Goal: Transaction & Acquisition: Subscribe to service/newsletter

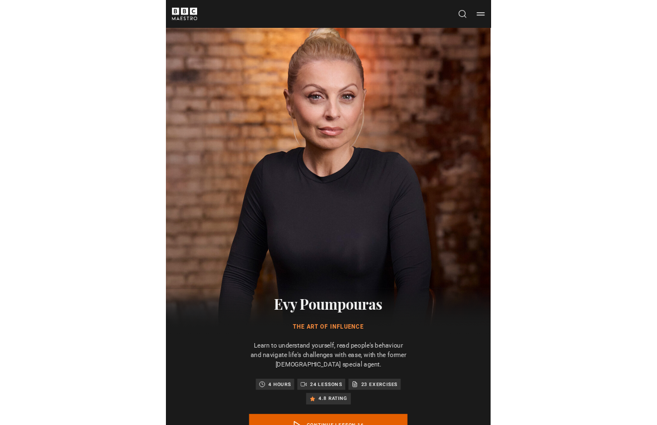
scroll to position [13, 0]
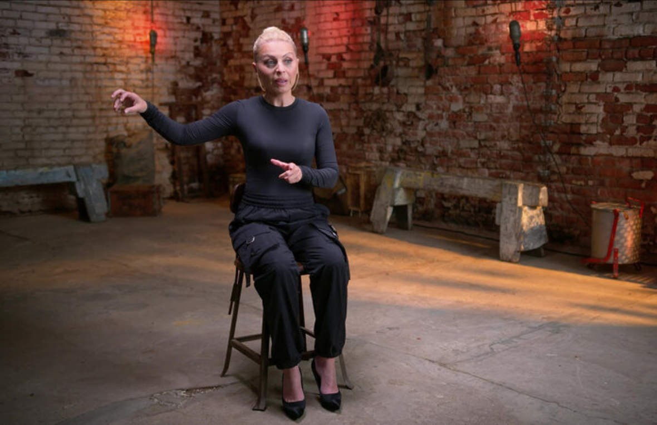
click at [356, 213] on video-js "Video Player is loading. Play Lesson Part three: influence 10s Skip Back 10 sec…" at bounding box center [328, 212] width 657 height 425
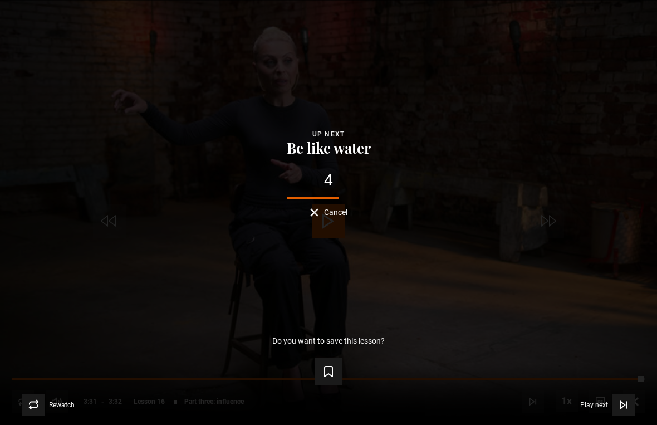
click at [456, 401] on span "Play next" at bounding box center [594, 404] width 28 height 7
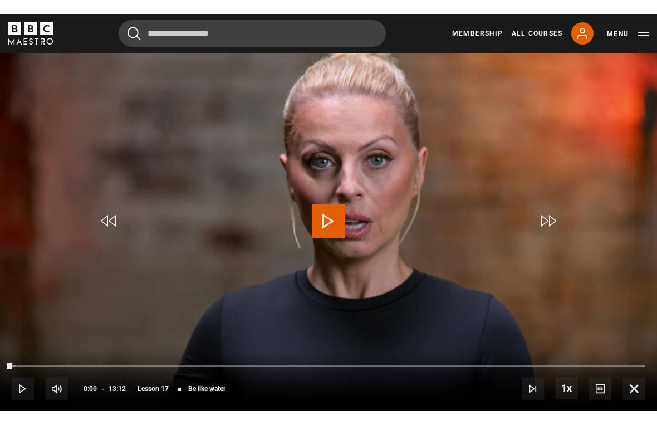
scroll to position [13, 0]
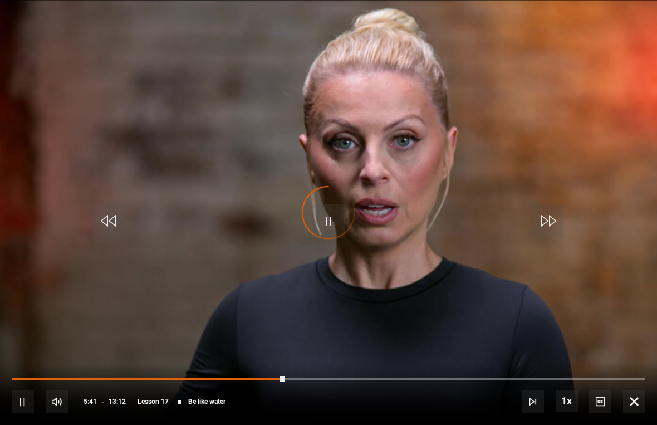
click at [154, 159] on video-js "Video Player is loading. Play Lesson Be like water 10s Skip Back 10 seconds Pau…" at bounding box center [328, 212] width 657 height 425
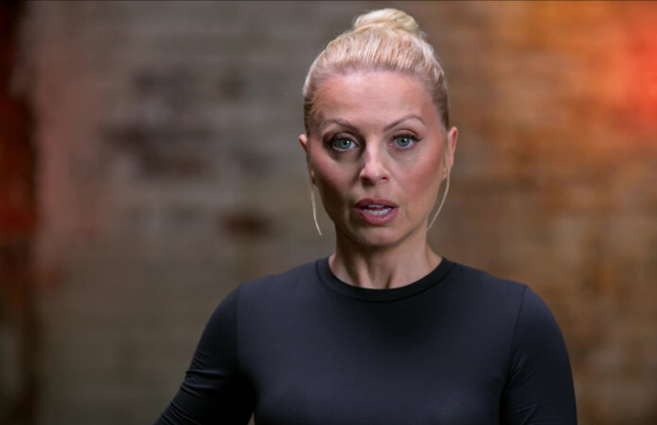
click at [223, 176] on video-js "Video Player is loading. Play Lesson Be like water 10s Skip Back 10 seconds Pau…" at bounding box center [328, 212] width 657 height 425
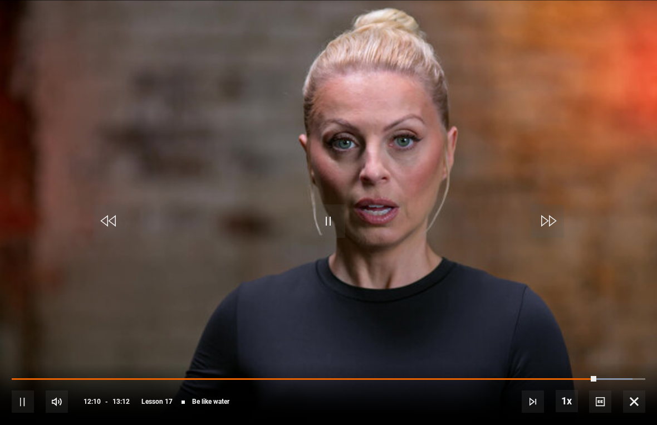
click at [189, 215] on video-js "Video Player is loading. Play Lesson Be like water 10s Skip Back 10 seconds Pau…" at bounding box center [328, 212] width 657 height 425
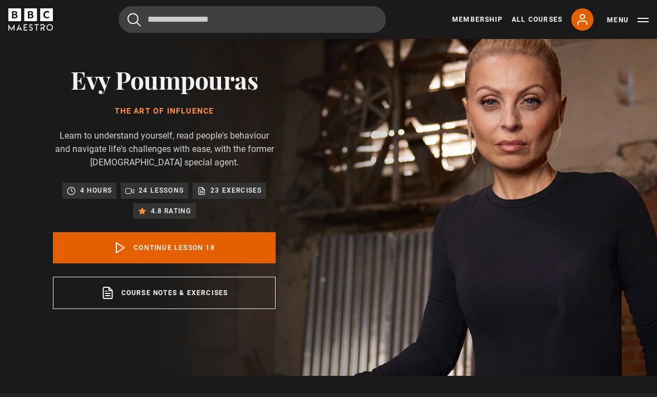
click at [234, 259] on link "Continue lesson 18" at bounding box center [164, 247] width 223 height 31
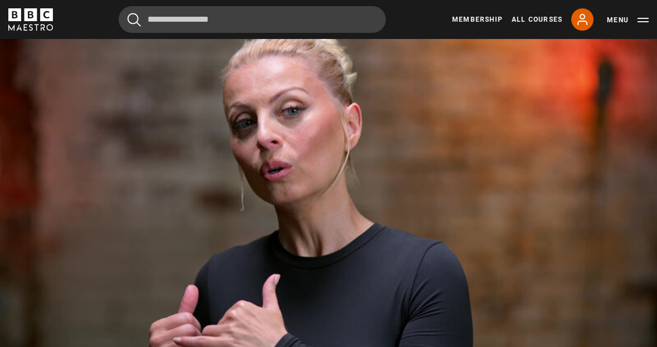
scroll to position [491, 0]
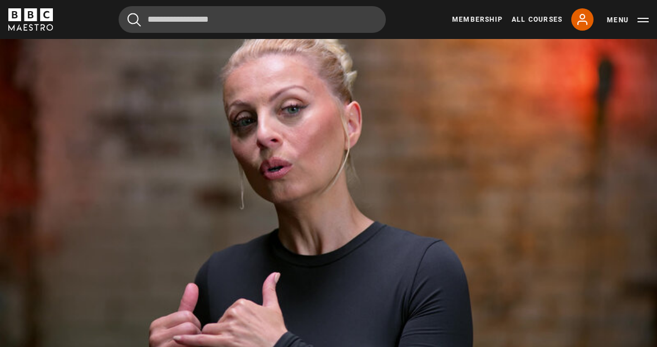
click at [165, 184] on video-js "Video Player is loading. Play Lesson Empathy 10s Skip Back 10 seconds Pause 10s…" at bounding box center [328, 197] width 657 height 370
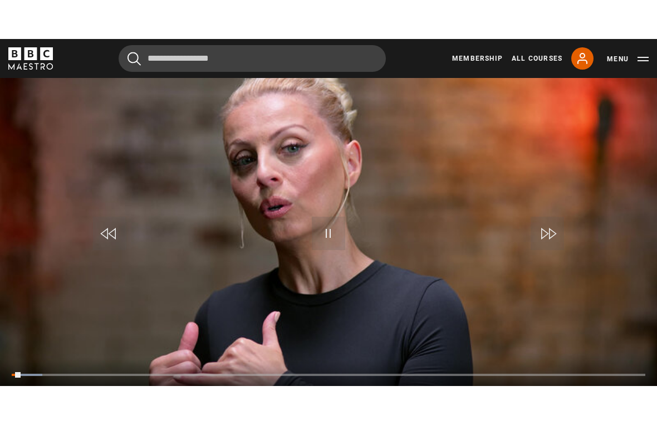
scroll to position [13, 0]
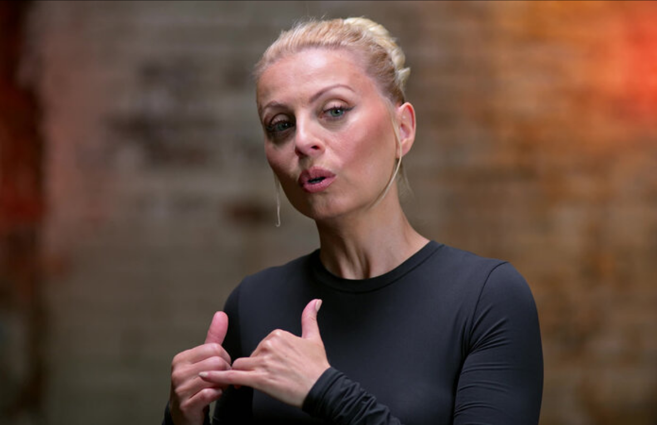
click at [243, 176] on video-js "Video Player is loading. Play Lesson Empathy 10s Skip Back 10 seconds Pause 10s…" at bounding box center [328, 212] width 657 height 425
click at [275, 180] on video-js "Video Player is loading. Play Lesson Empathy 10s Skip Back 10 seconds Pause 10s…" at bounding box center [328, 212] width 657 height 425
click at [291, 196] on video-js "Video Player is loading. Play Lesson Empathy 10s Skip Back 10 seconds Pause 10s…" at bounding box center [328, 212] width 657 height 425
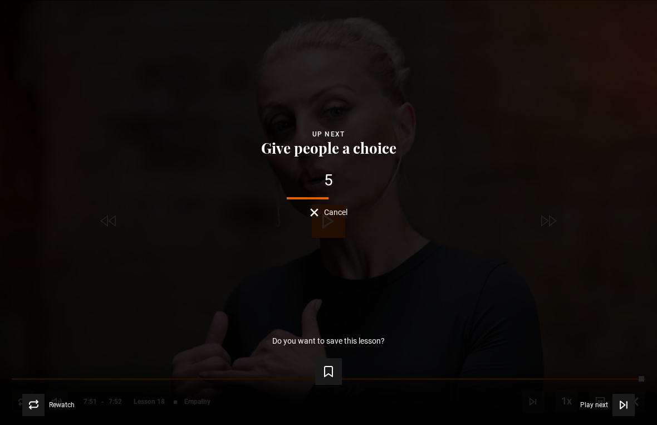
click at [604, 396] on button "Play next Play next" at bounding box center [607, 405] width 55 height 22
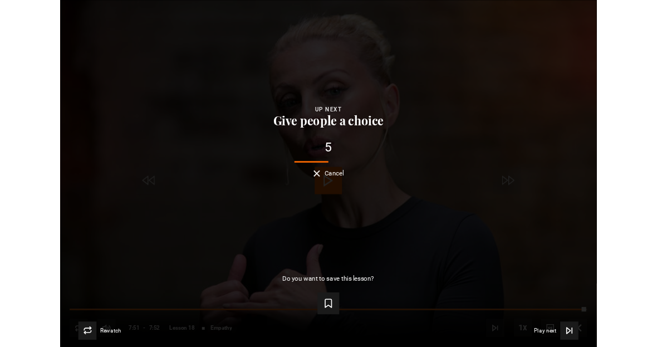
scroll to position [513, 0]
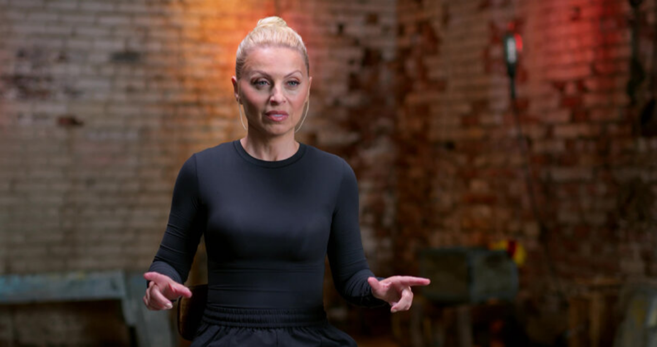
scroll to position [1004, 0]
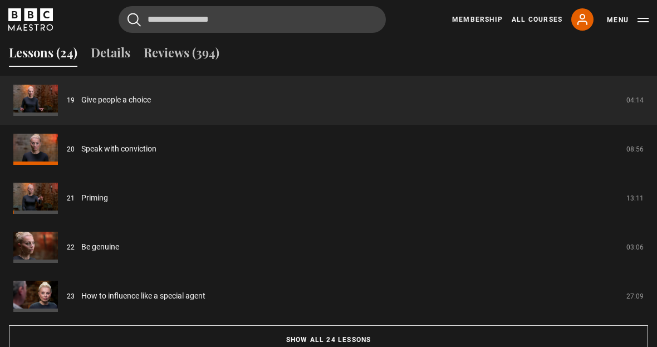
click at [294, 354] on button "Show all 24 lessons" at bounding box center [328, 339] width 639 height 29
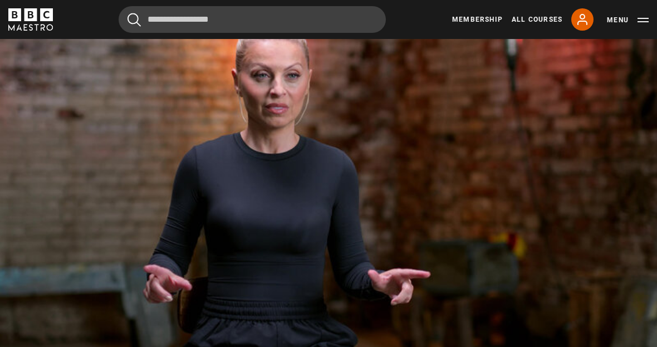
scroll to position [490, 0]
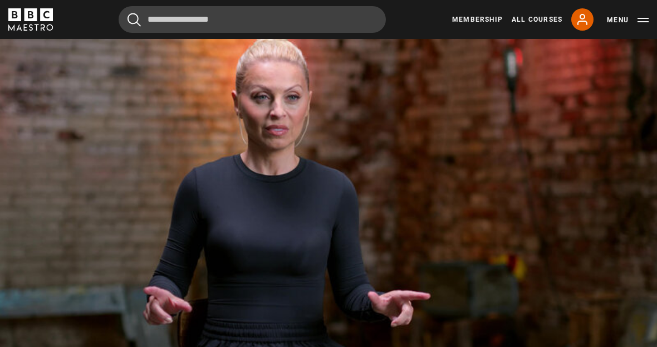
click at [195, 170] on video-js "Video Player is loading. Play Lesson Give people a choice 10s Skip Back 10 seco…" at bounding box center [328, 199] width 657 height 370
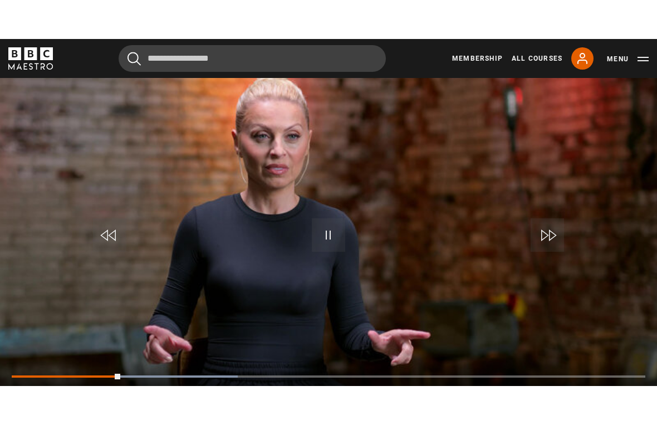
scroll to position [13, 0]
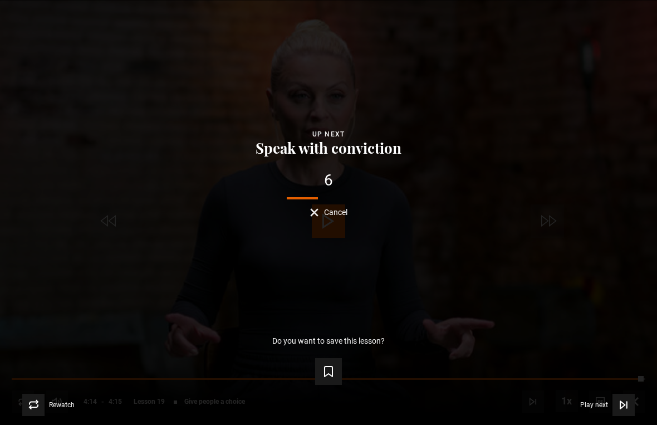
click at [605, 396] on button "Play next Play next" at bounding box center [607, 405] width 55 height 22
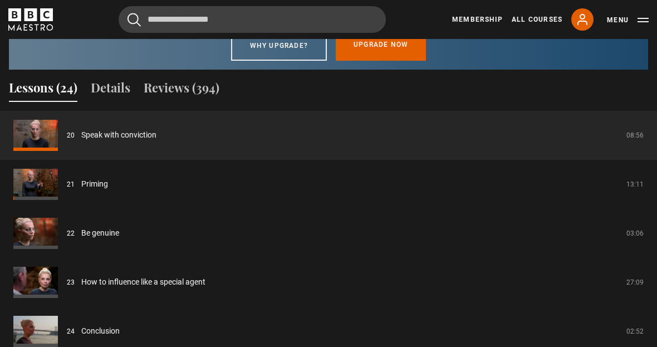
scroll to position [973, 0]
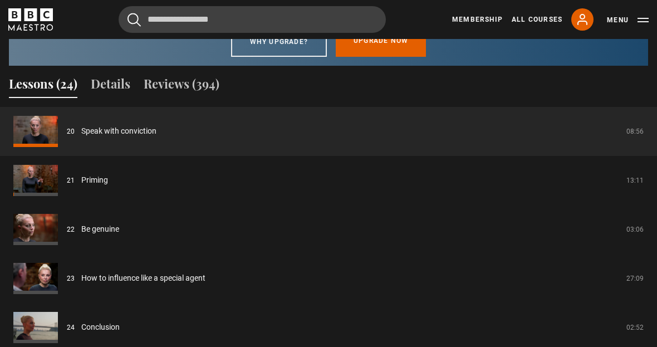
click at [108, 186] on link "Priming" at bounding box center [94, 180] width 27 height 12
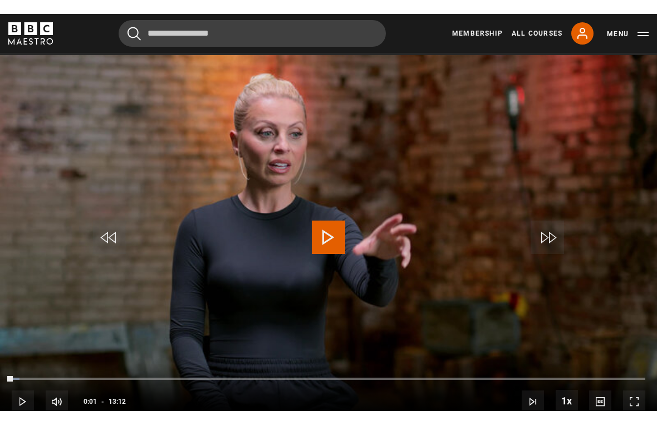
scroll to position [13, 0]
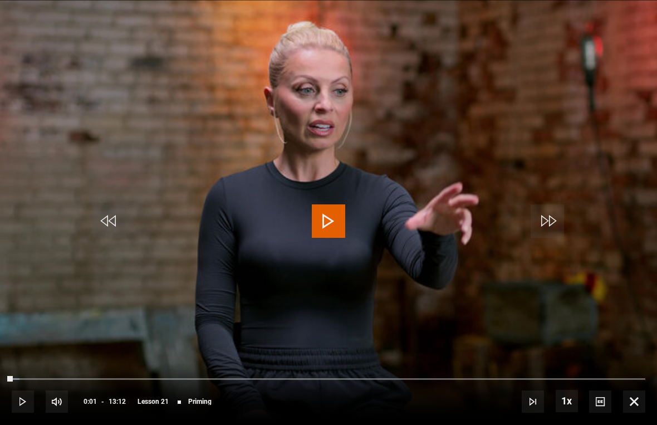
click at [315, 216] on span "Video Player" at bounding box center [328, 220] width 33 height 33
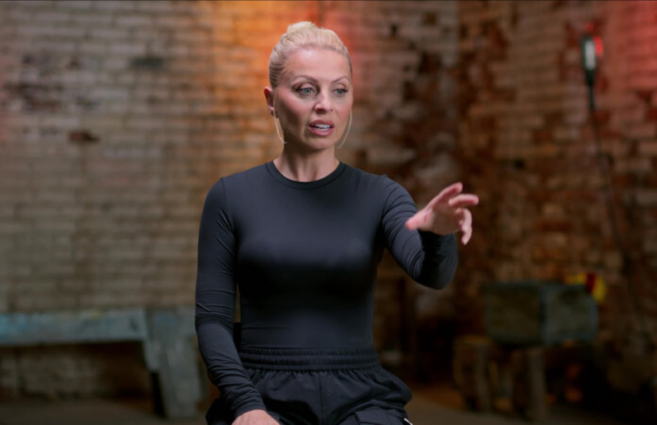
click at [321, 162] on video-js "Video Player is loading. Play Lesson Priming 10s Skip Back 10 seconds Pause 10s…" at bounding box center [328, 212] width 657 height 425
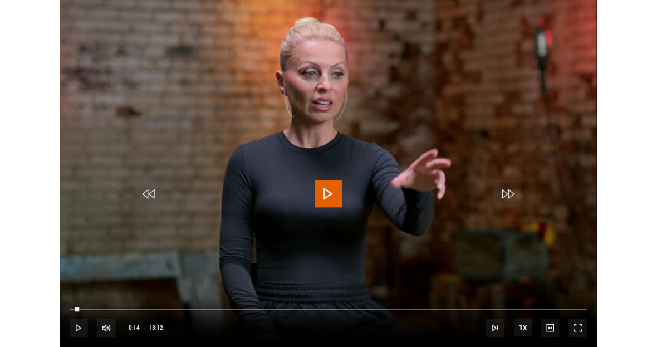
scroll to position [513, 0]
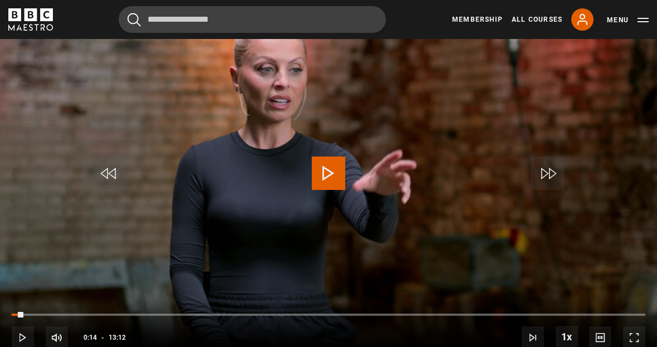
click at [487, 20] on link "Membership" at bounding box center [477, 19] width 51 height 10
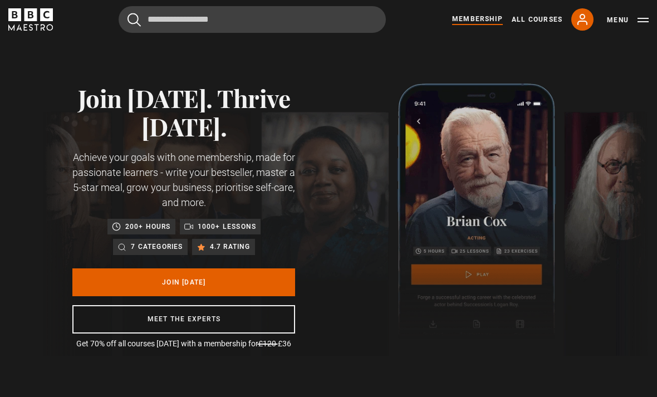
click at [542, 21] on link "All Courses" at bounding box center [537, 19] width 51 height 10
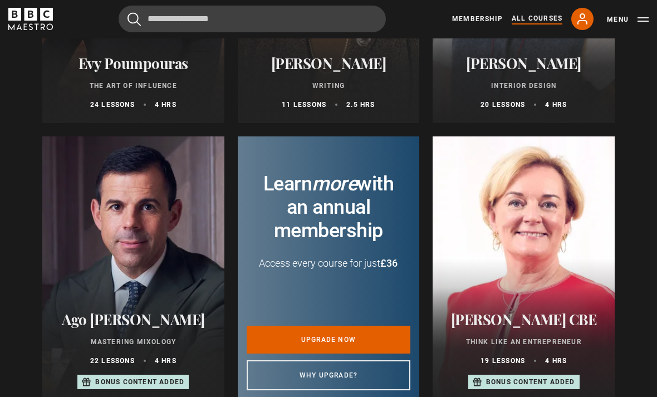
scroll to position [380, 0]
click at [335, 338] on link "Upgrade now" at bounding box center [329, 340] width 164 height 28
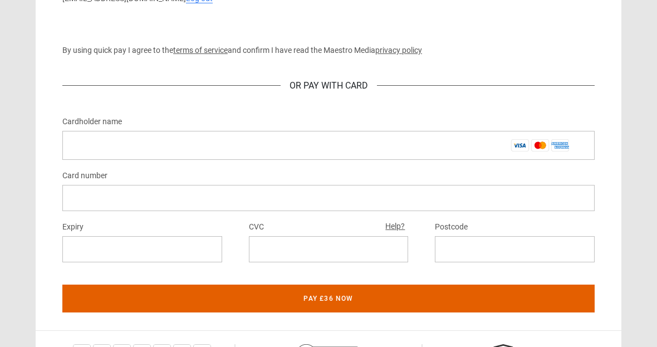
scroll to position [588, 0]
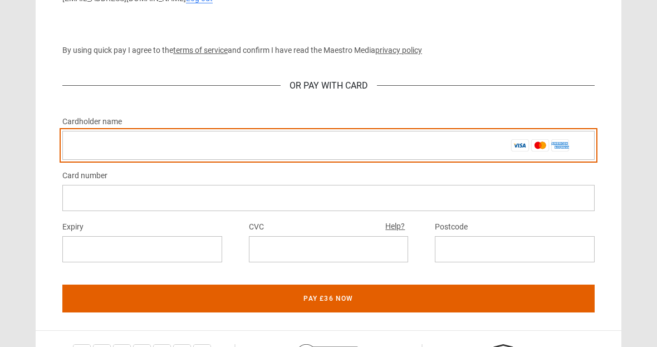
click at [327, 160] on input "Cardholder name *" at bounding box center [328, 145] width 532 height 29
type input "**********"
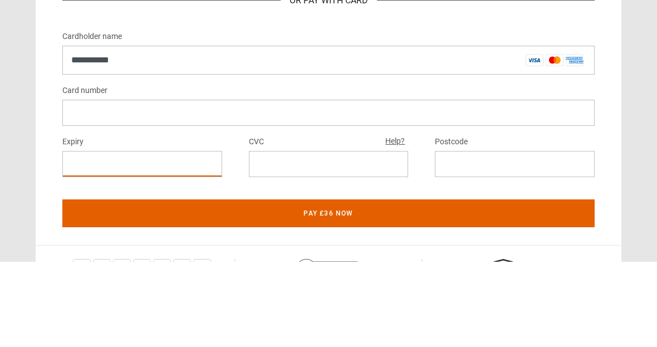
click at [268, 185] on div at bounding box center [328, 198] width 532 height 26
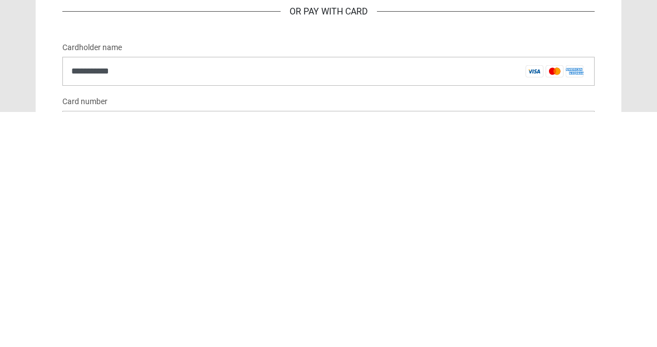
scroll to position [514, 0]
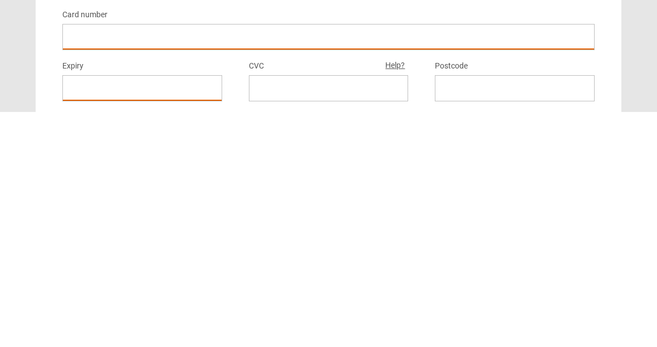
click at [375, 310] on div at bounding box center [329, 323] width 160 height 26
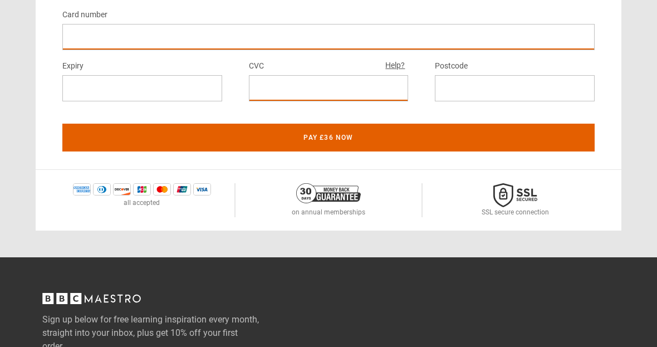
click at [486, 94] on iframe at bounding box center [515, 88] width 142 height 11
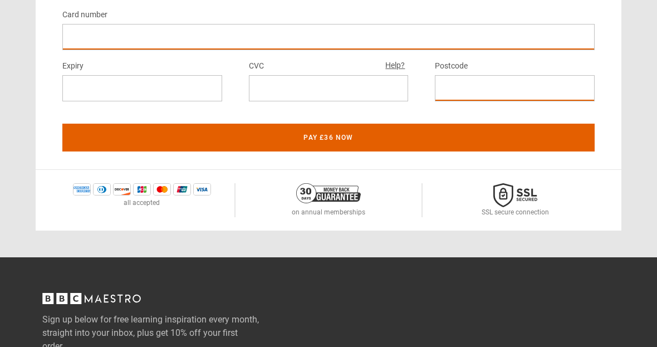
click at [411, 149] on button "Pay £36 now" at bounding box center [328, 138] width 532 height 28
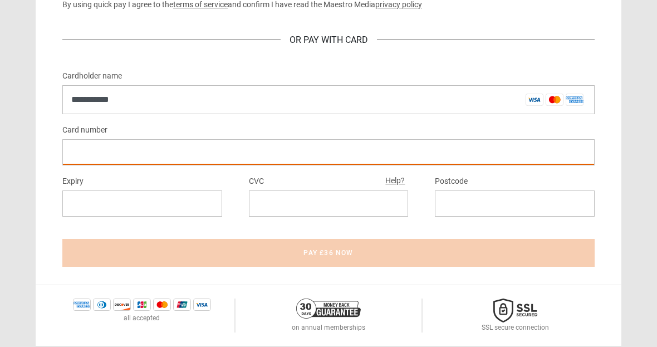
scroll to position [633, 0]
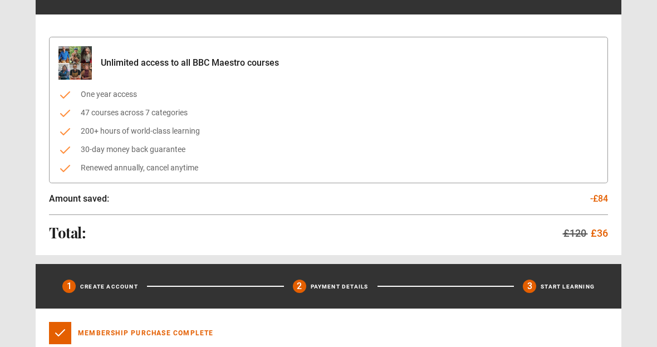
scroll to position [354, 0]
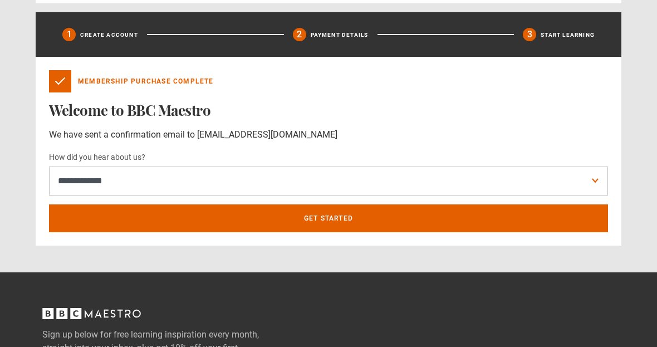
click at [343, 216] on link "Get Started" at bounding box center [328, 218] width 559 height 28
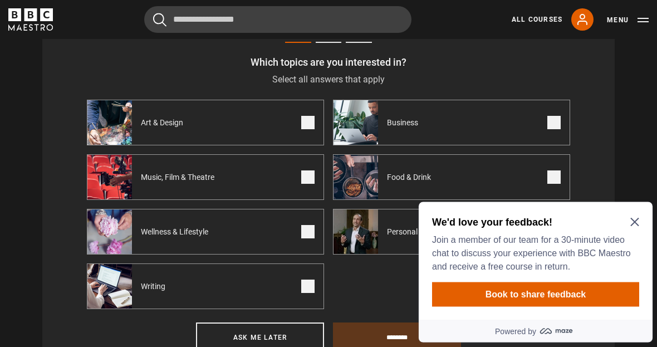
scroll to position [441, 0]
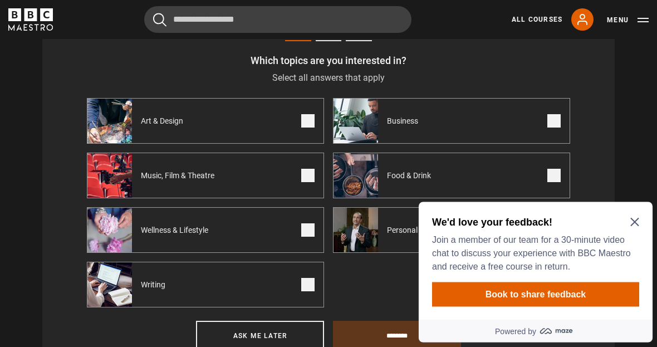
click at [626, 222] on h2 "We'd love your feedback!" at bounding box center [533, 221] width 203 height 13
click at [614, 231] on div "We'd love your feedback! Join a member of our team for a 30-minute video chat t…" at bounding box center [533, 244] width 203 height 58
click at [626, 224] on h2 "We'd love your feedback!" at bounding box center [533, 221] width 203 height 13
click at [625, 224] on h2 "We'd love your feedback!" at bounding box center [533, 221] width 203 height 13
click at [632, 223] on icon "Close Maze Prompt" at bounding box center [634, 222] width 8 height 8
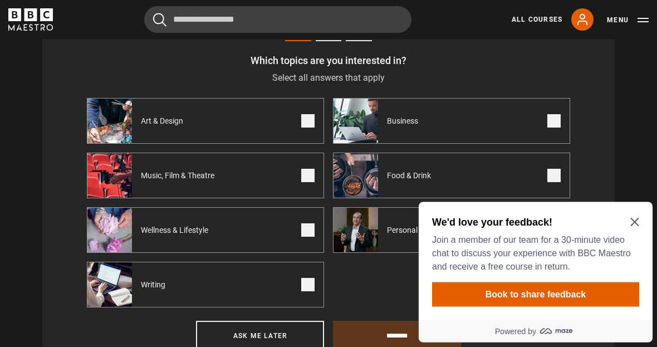
scroll to position [441, 0]
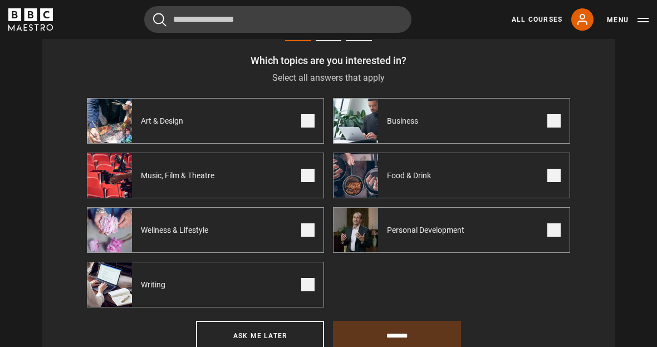
click at [225, 333] on button "Ask me later" at bounding box center [260, 336] width 128 height 30
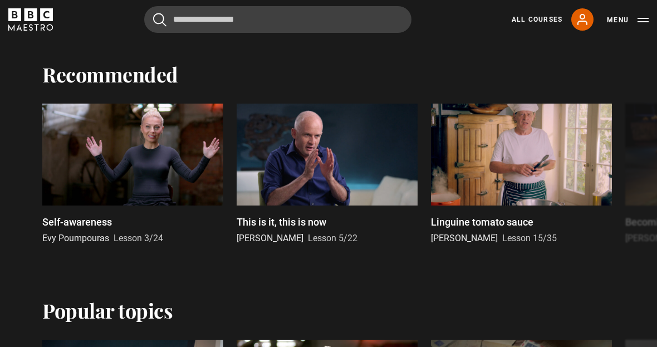
scroll to position [597, 0]
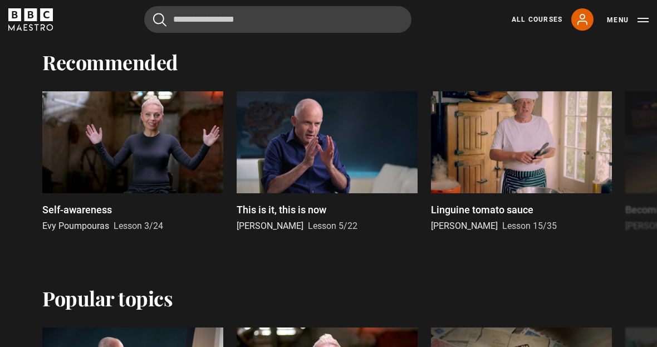
click at [64, 152] on div at bounding box center [132, 142] width 181 height 102
click at [105, 135] on div at bounding box center [132, 142] width 181 height 102
click at [54, 208] on p "Self-awareness" at bounding box center [77, 209] width 70 height 15
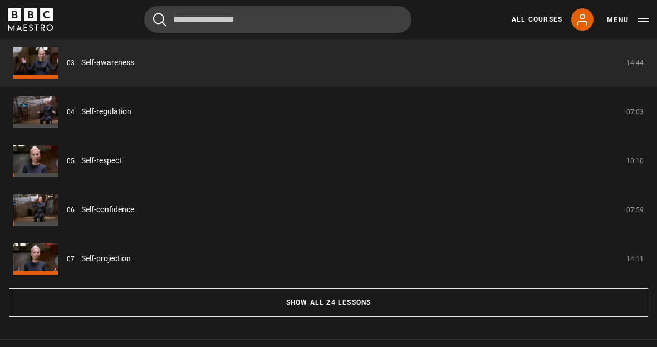
click at [301, 317] on button "Show all 24 lessons" at bounding box center [328, 302] width 639 height 29
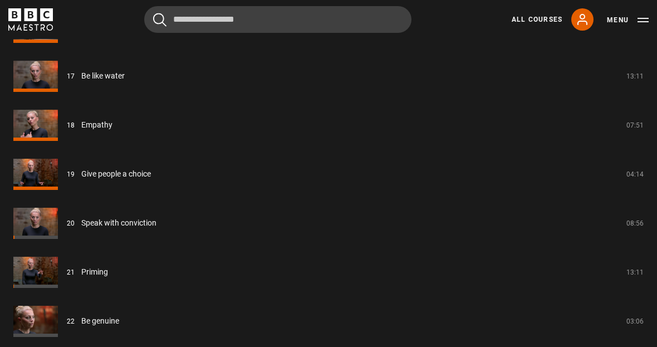
scroll to position [1911, 0]
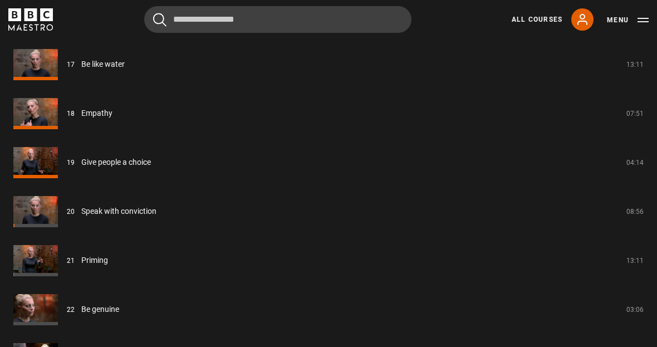
click at [81, 266] on link "Priming" at bounding box center [94, 260] width 27 height 12
click at [97, 254] on link "Priming" at bounding box center [94, 260] width 27 height 12
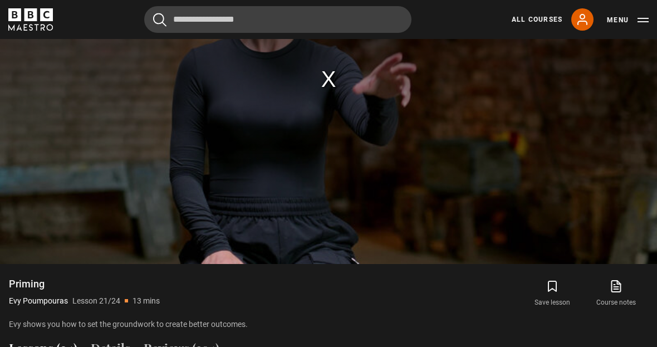
scroll to position [748, 0]
click at [164, 151] on div "The media could not be loaded, either because the server or network failed or b…" at bounding box center [328, 79] width 657 height 370
click at [336, 89] on div "The media could not be loaded, either because the server or network failed or b…" at bounding box center [328, 79] width 657 height 370
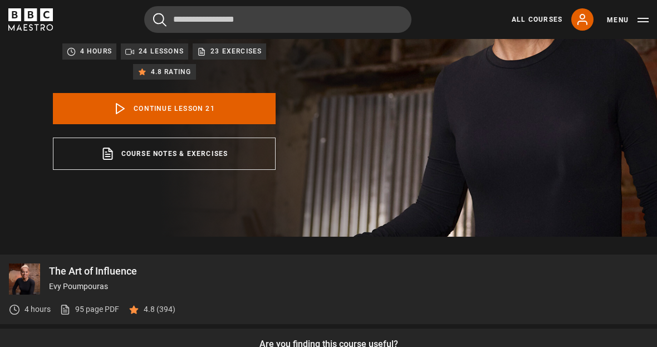
scroll to position [162, 0]
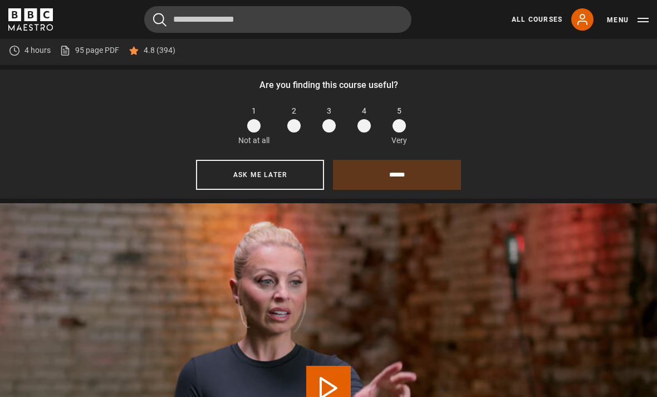
click at [253, 190] on button "Ask me later" at bounding box center [260, 175] width 128 height 30
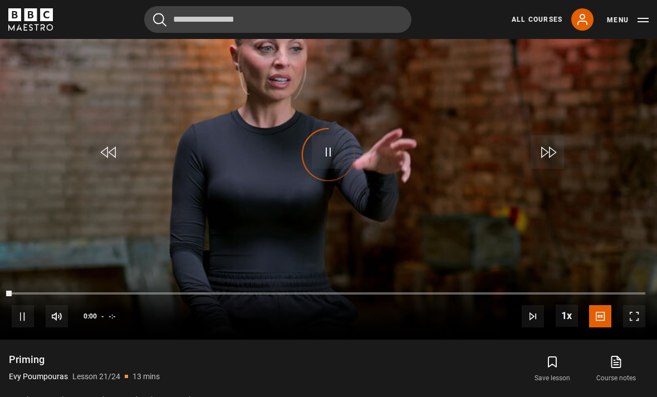
scroll to position [538, 0]
click at [333, 163] on div "Video Player is loading." at bounding box center [329, 155] width 56 height 56
click at [323, 169] on div "Video Player is loading." at bounding box center [329, 155] width 56 height 56
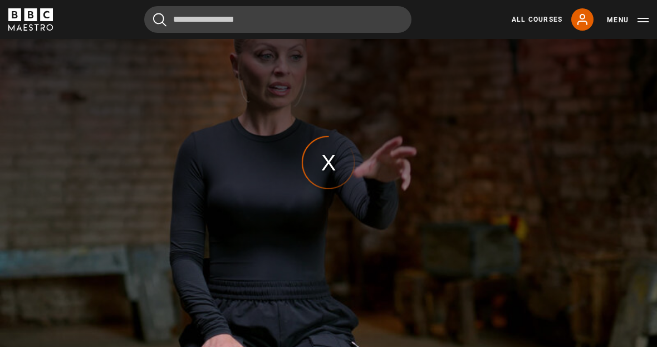
scroll to position [530, 0]
click at [336, 182] on div "The media could not be loaded, either because the server or network failed or b…" at bounding box center [328, 163] width 657 height 370
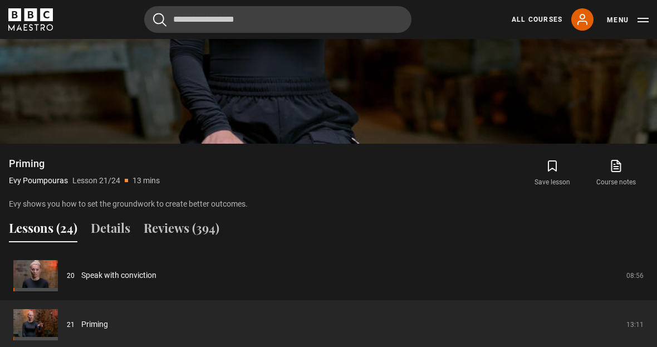
scroll to position [742, 0]
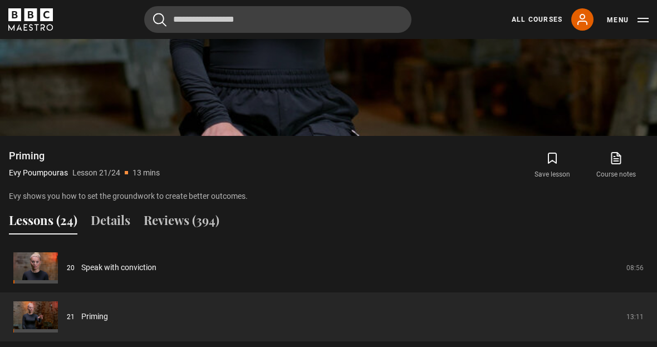
click at [106, 322] on link "Priming" at bounding box center [94, 317] width 27 height 12
click at [91, 322] on link "Priming" at bounding box center [94, 317] width 27 height 12
click at [81, 322] on link "Priming" at bounding box center [94, 317] width 27 height 12
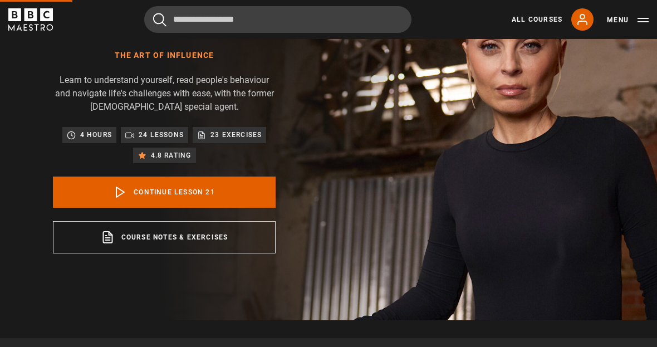
scroll to position [53, 0]
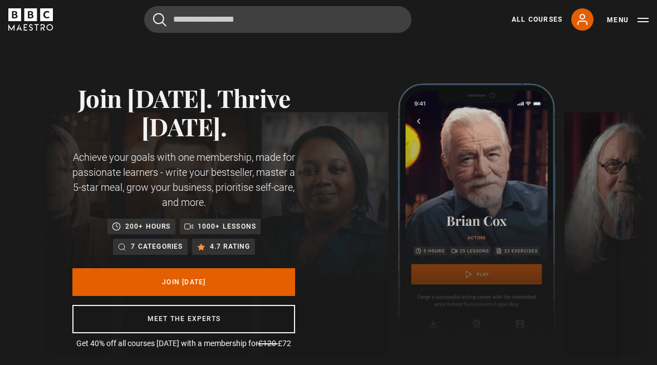
click at [536, 19] on link "All Courses" at bounding box center [537, 19] width 51 height 10
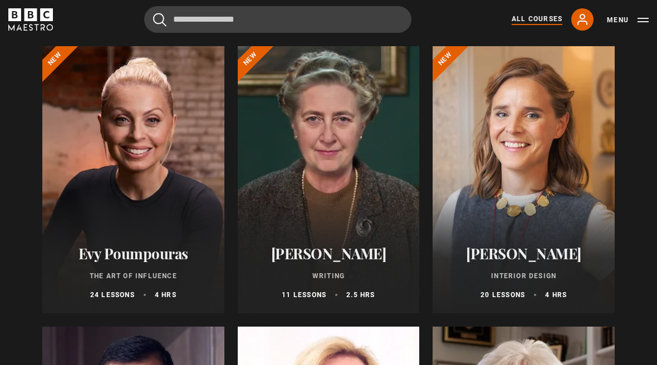
scroll to position [130, 0]
click at [90, 247] on h2 "Evy Poumpouras" at bounding box center [133, 253] width 155 height 17
click at [68, 232] on div "Evy Poumpouras The Art of Influence 24 lessons 4 hrs" at bounding box center [133, 273] width 182 height 82
